Goal: Connect with others: Connect with others

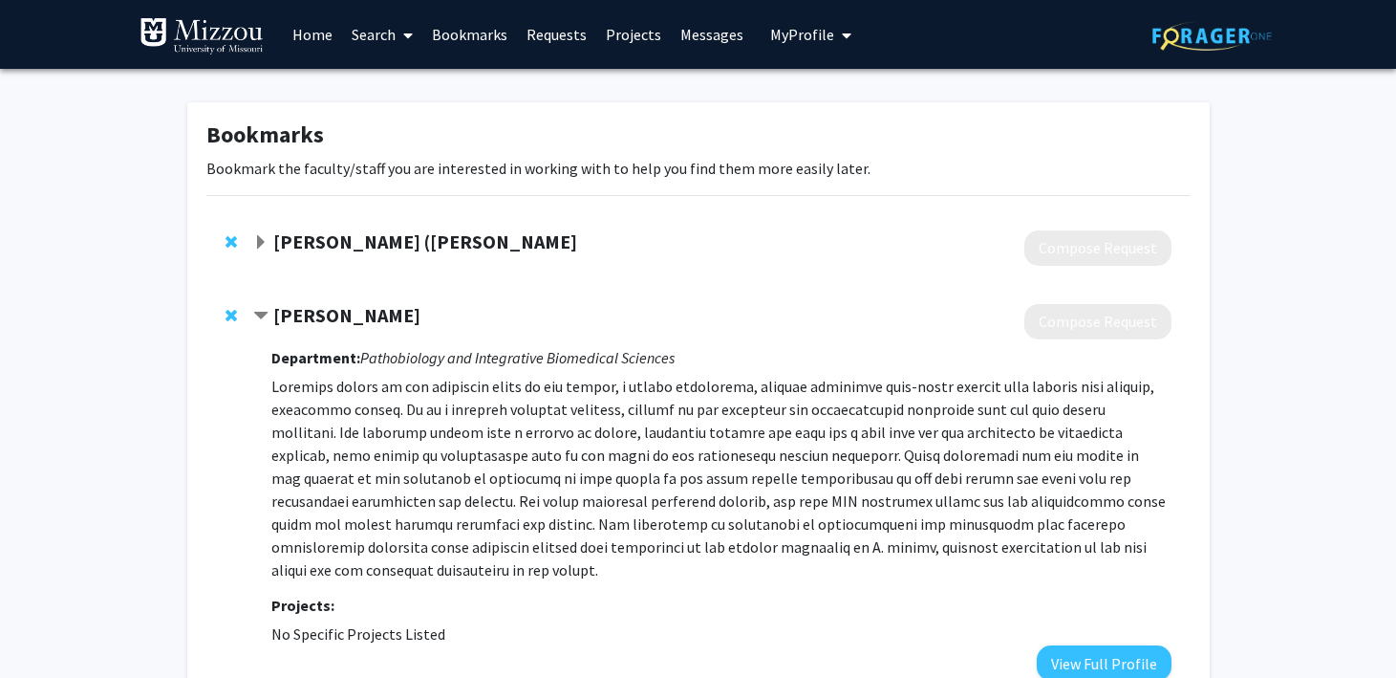
click at [258, 237] on span "Expand Xiu-Feng (Henry) Wan Bookmark" at bounding box center [260, 242] width 15 height 15
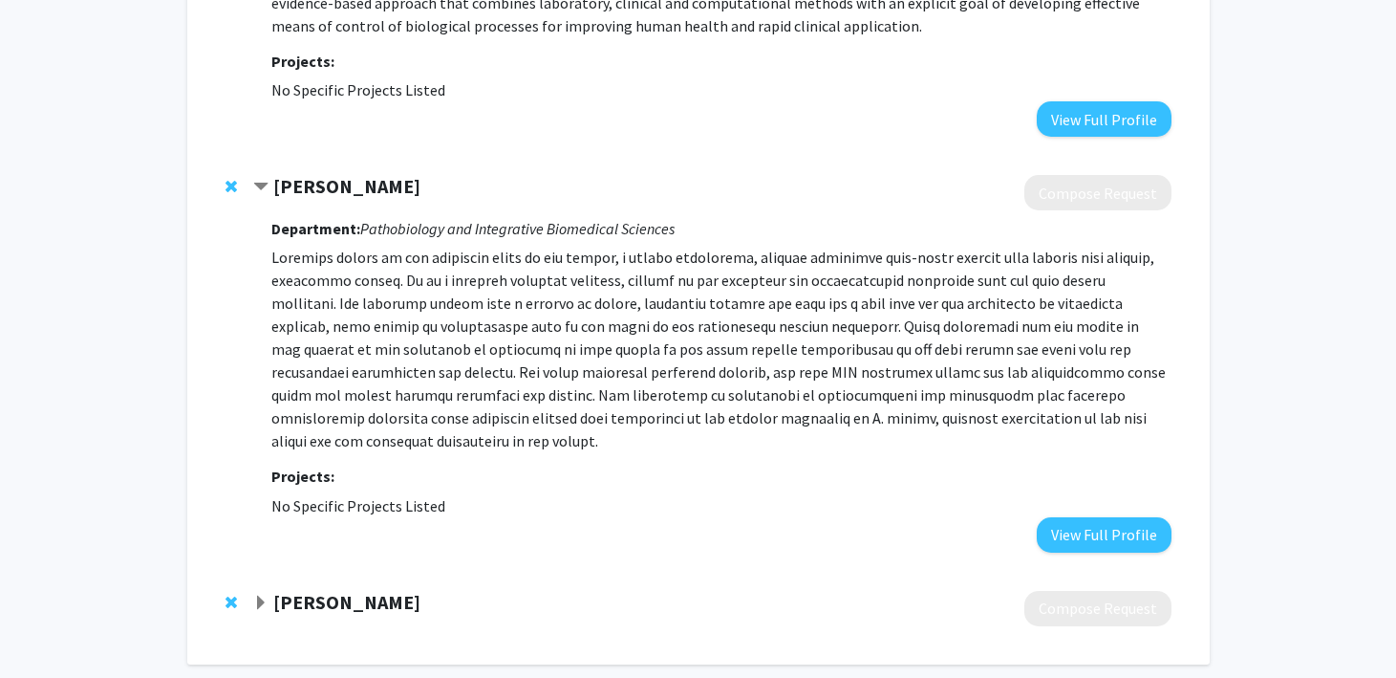
scroll to position [380, 0]
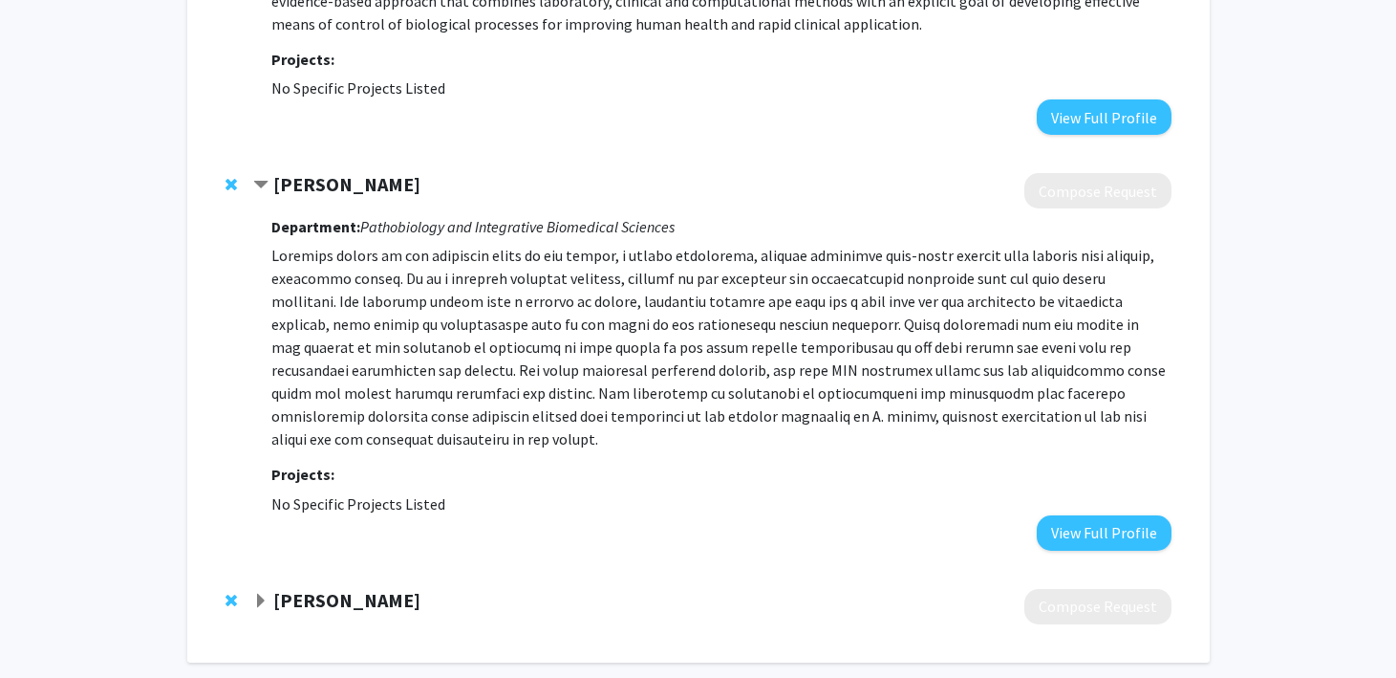
click at [269, 589] on div "Jeffrey J. Adamovicz" at bounding box center [459, 601] width 413 height 24
click at [259, 593] on span "Expand Jeffrey J. Adamovicz Bookmark" at bounding box center [260, 600] width 15 height 15
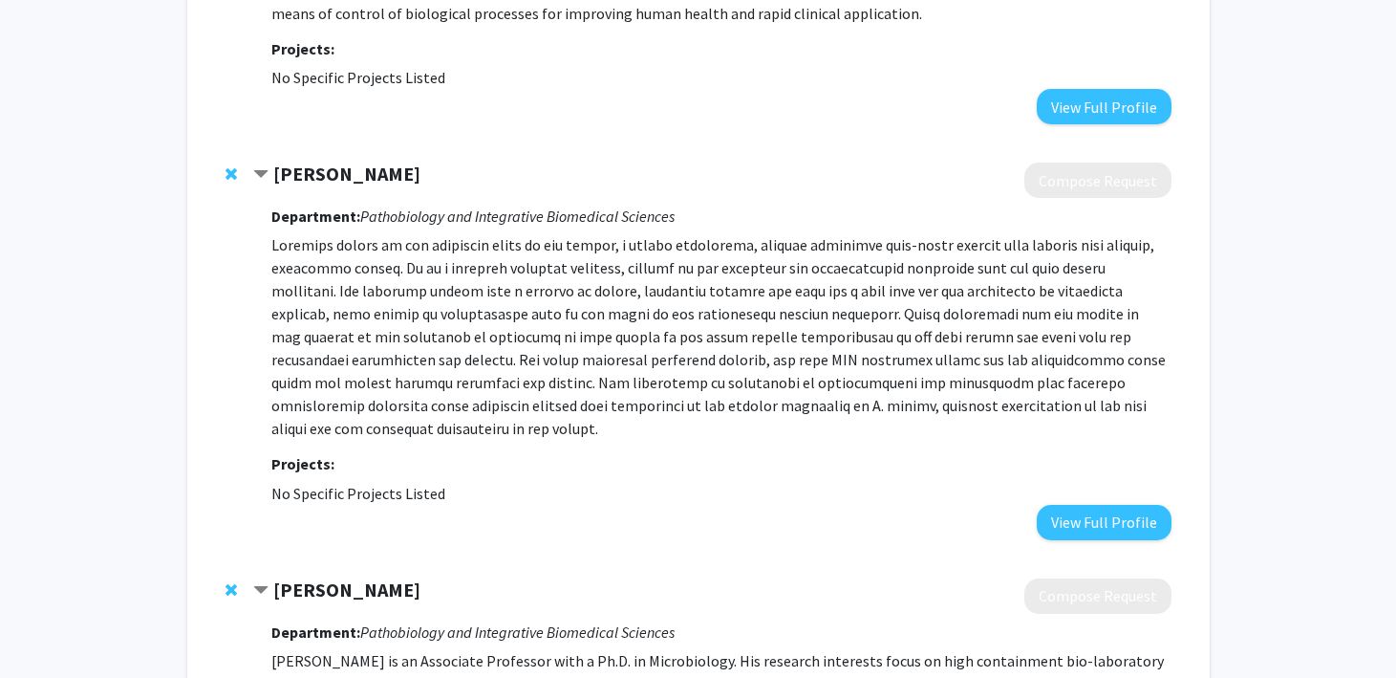
scroll to position [389, 0]
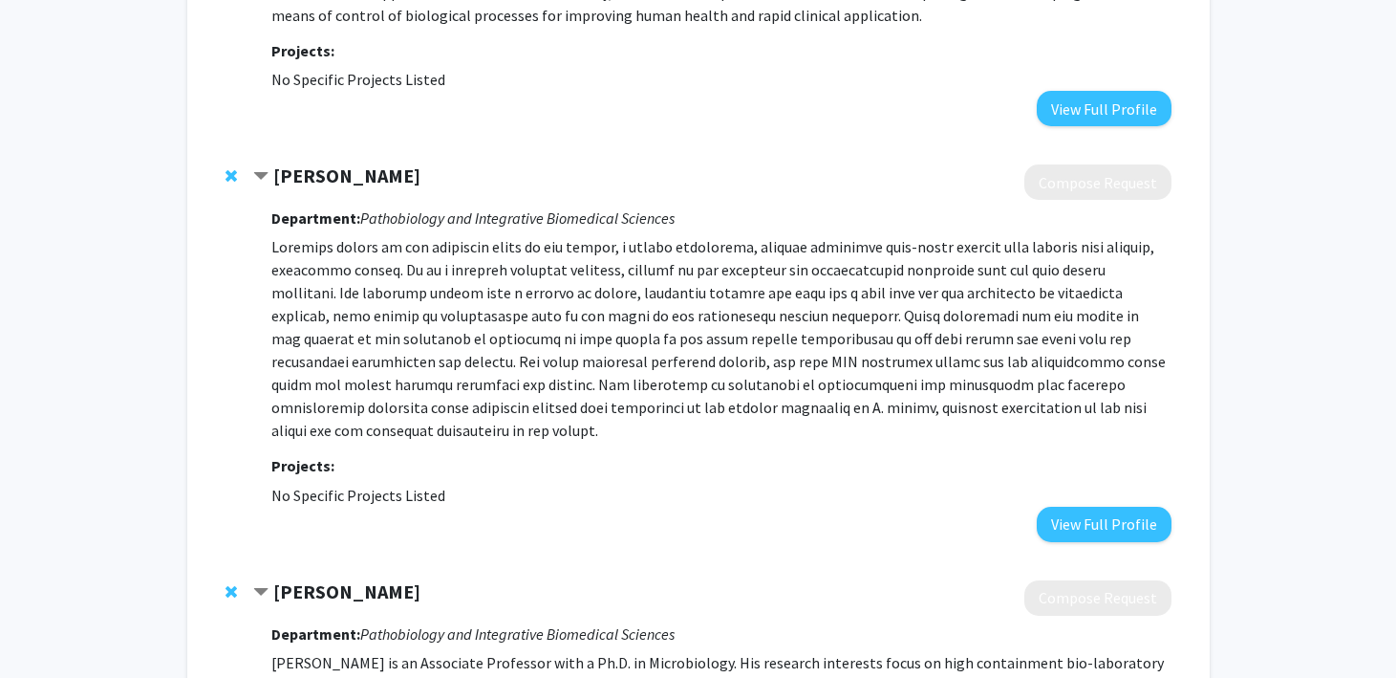
click at [296, 172] on strong "[PERSON_NAME]" at bounding box center [346, 175] width 147 height 24
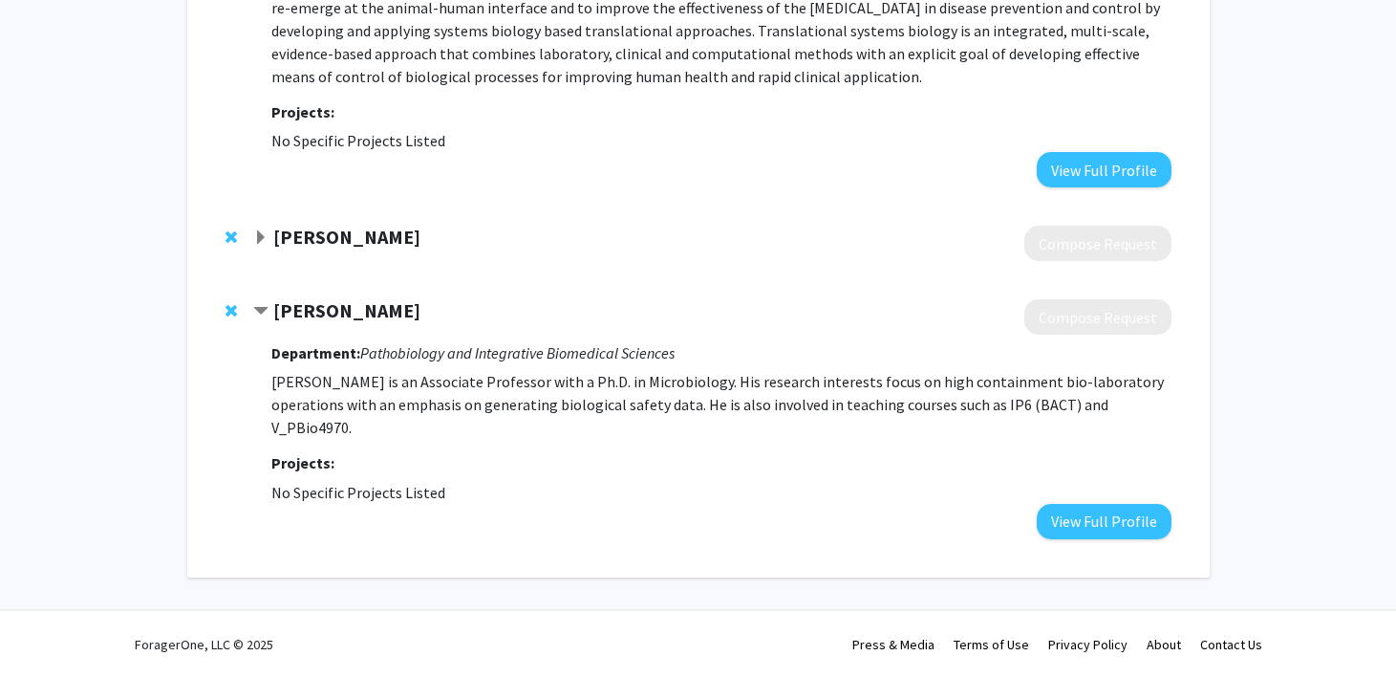
scroll to position [304, 0]
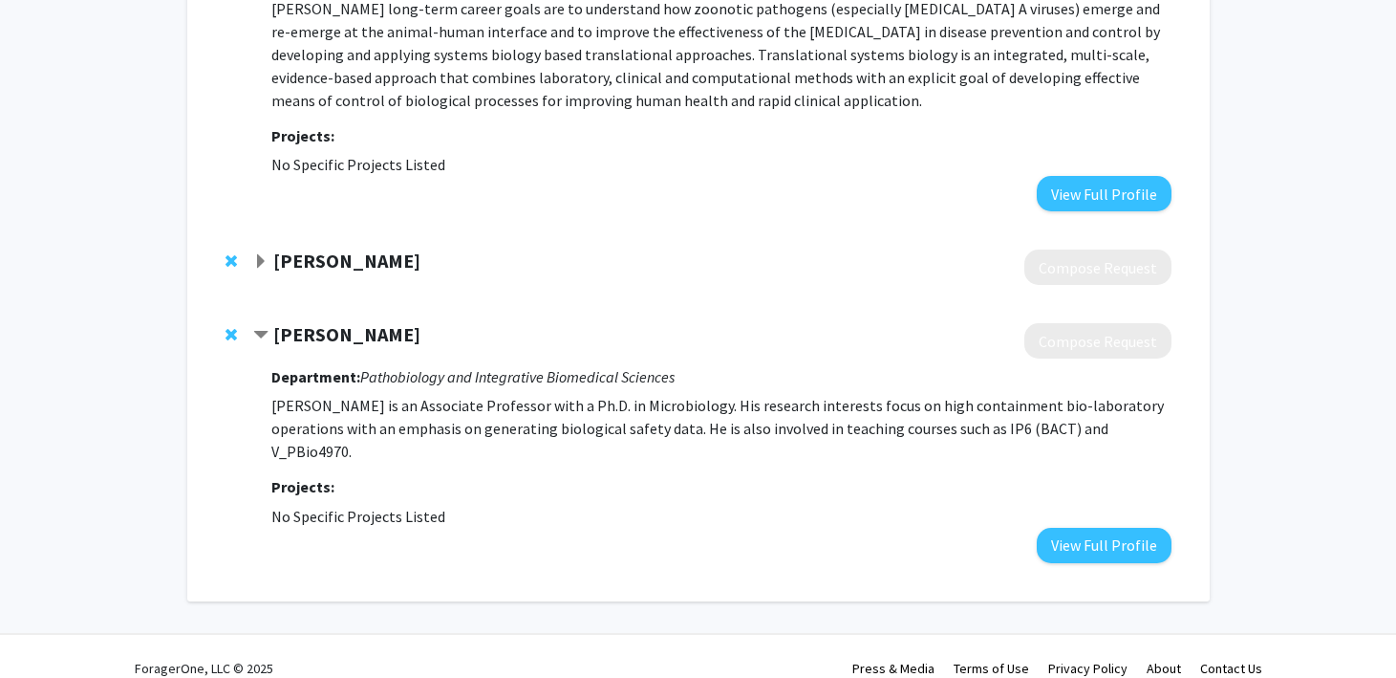
click at [269, 255] on div "[PERSON_NAME]" at bounding box center [459, 261] width 413 height 24
click at [260, 258] on span "Expand Deborah Anderson Bookmark" at bounding box center [260, 261] width 15 height 15
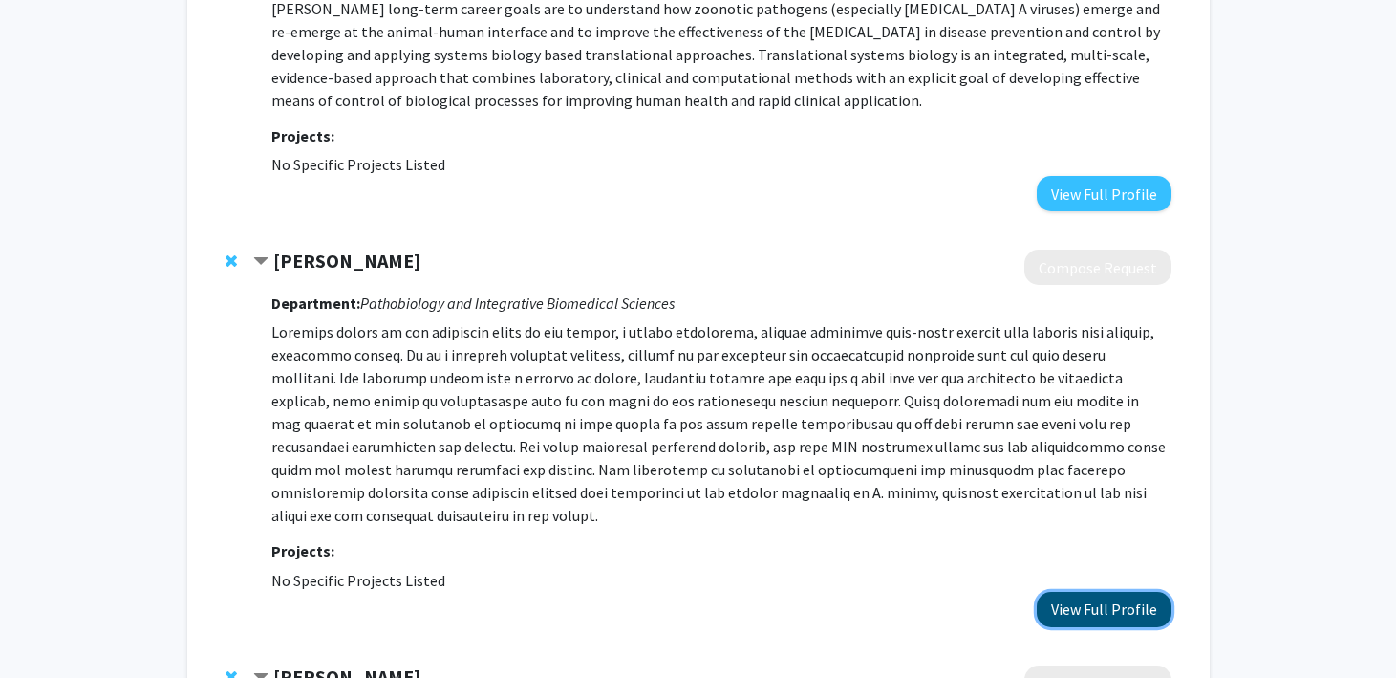
click at [1053, 592] on button "View Full Profile" at bounding box center [1104, 609] width 135 height 35
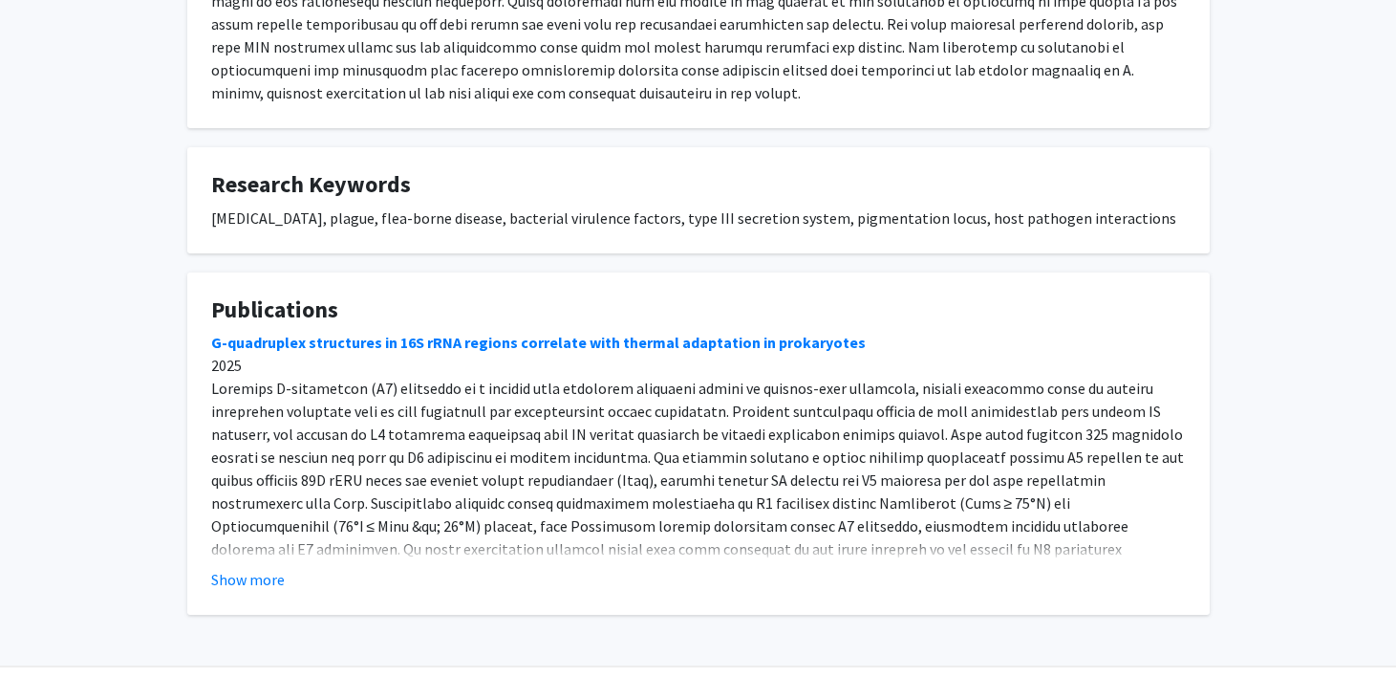
scroll to position [428, 0]
